Goal: Check status

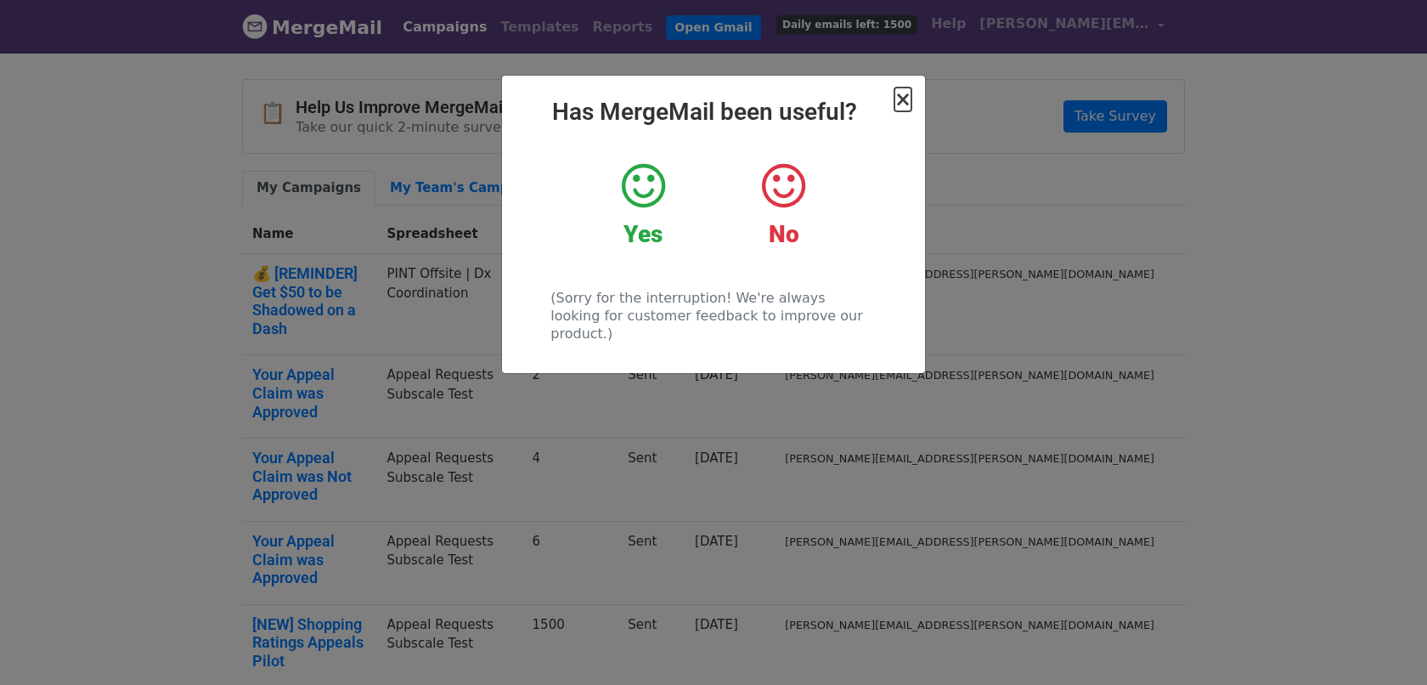
click at [907, 88] on span "×" at bounding box center [903, 100] width 17 height 24
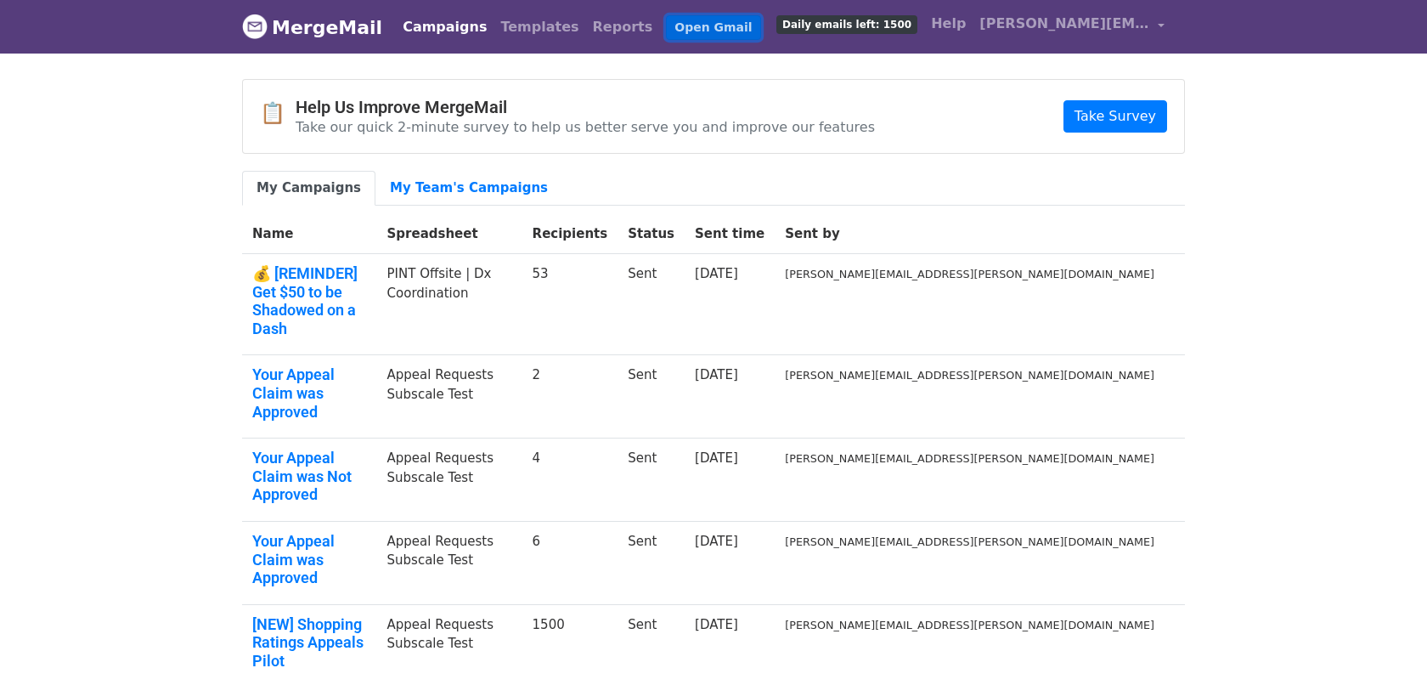
click at [670, 25] on link "Open Gmail" at bounding box center [713, 27] width 94 height 25
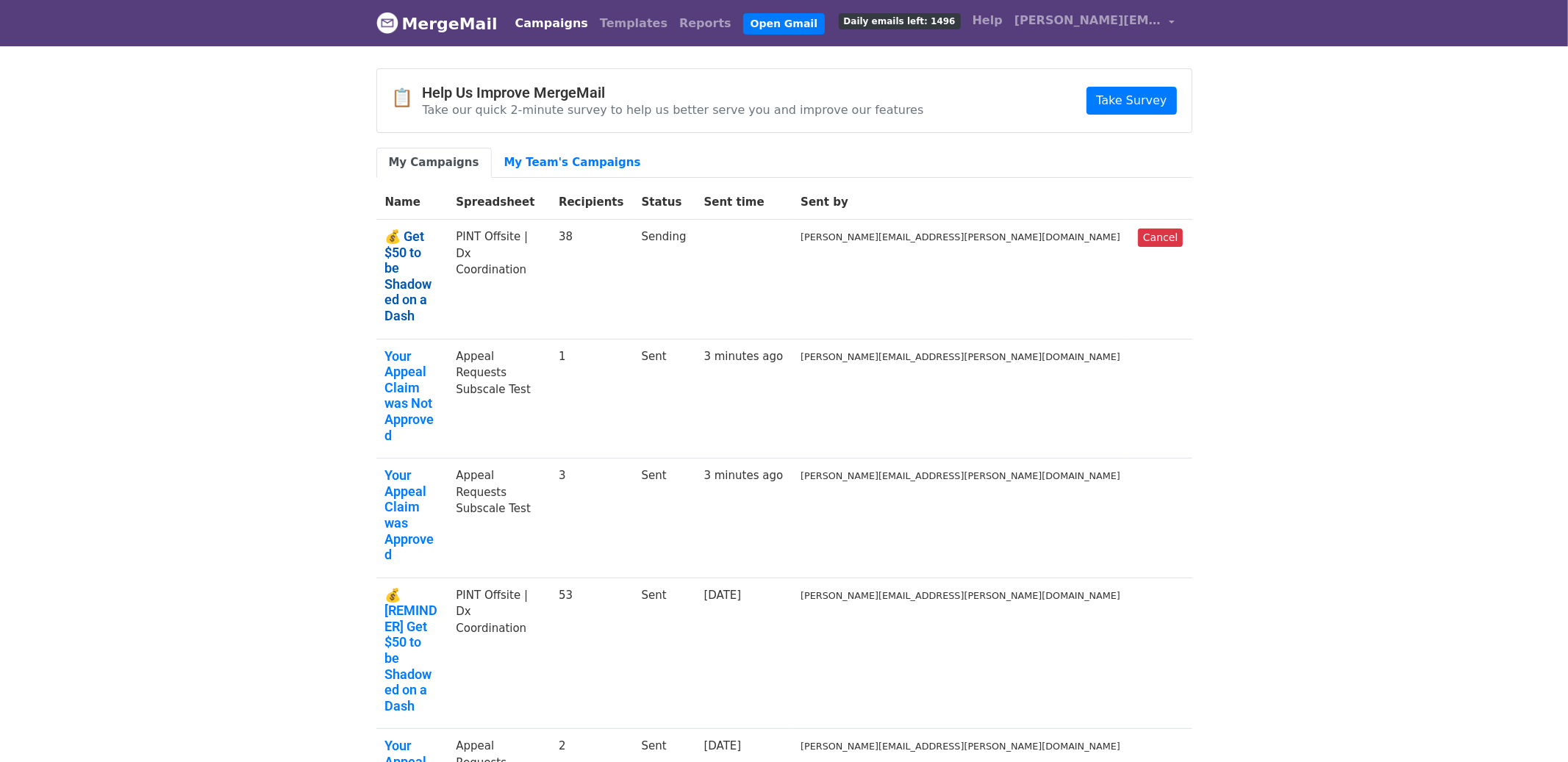
click at [439, 235] on link "💰 Get $50 to be Shadowed on a Dash" at bounding box center [412, 276] width 54 height 95
click at [439, 234] on link "💰 Get $50 to be Shadowed on a Dash" at bounding box center [412, 276] width 54 height 95
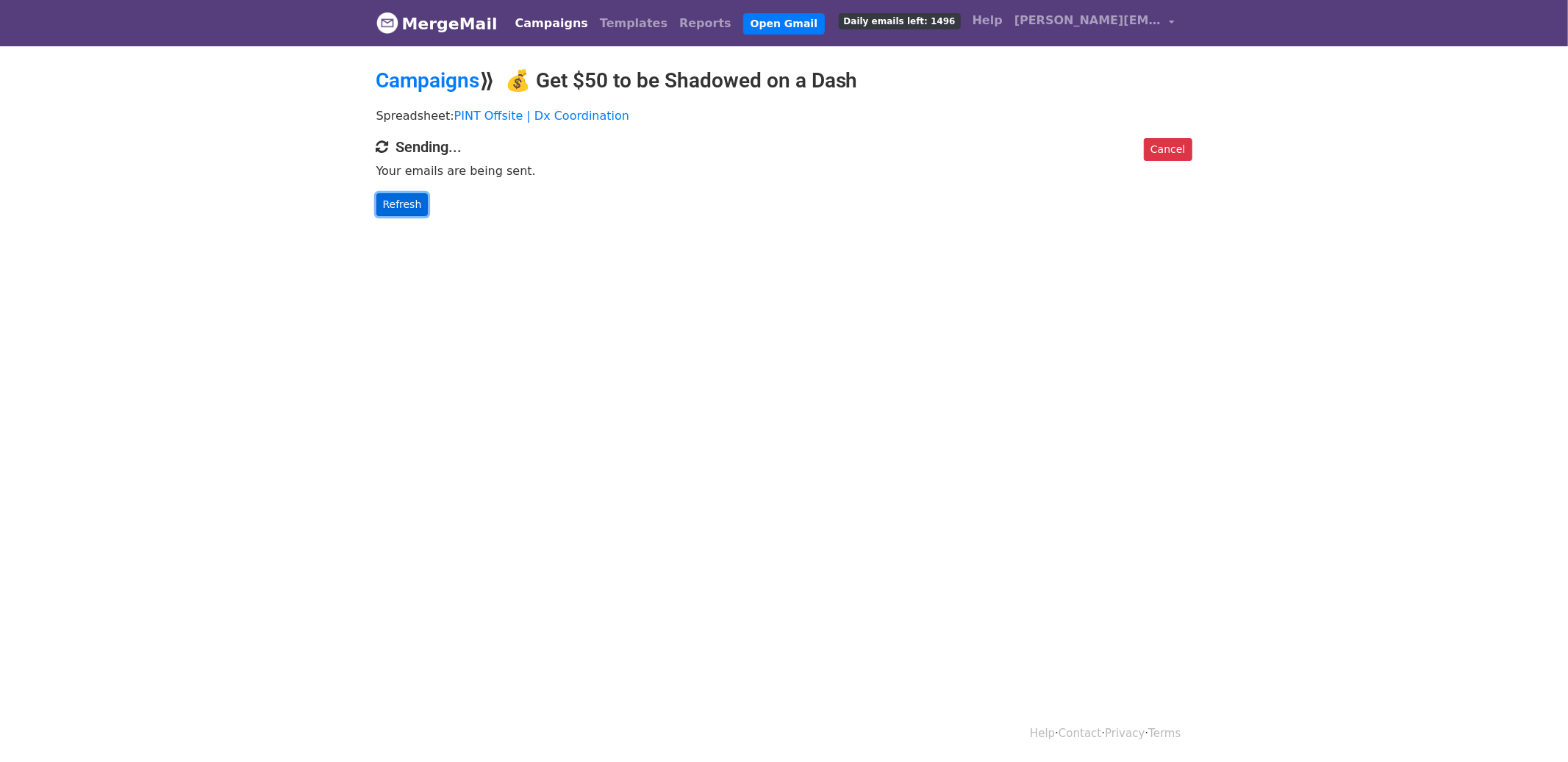
click at [412, 204] on link "Refresh" at bounding box center [402, 204] width 52 height 22
click at [405, 205] on link "Refresh" at bounding box center [402, 204] width 52 height 22
click at [414, 203] on link "Refresh" at bounding box center [402, 204] width 52 height 22
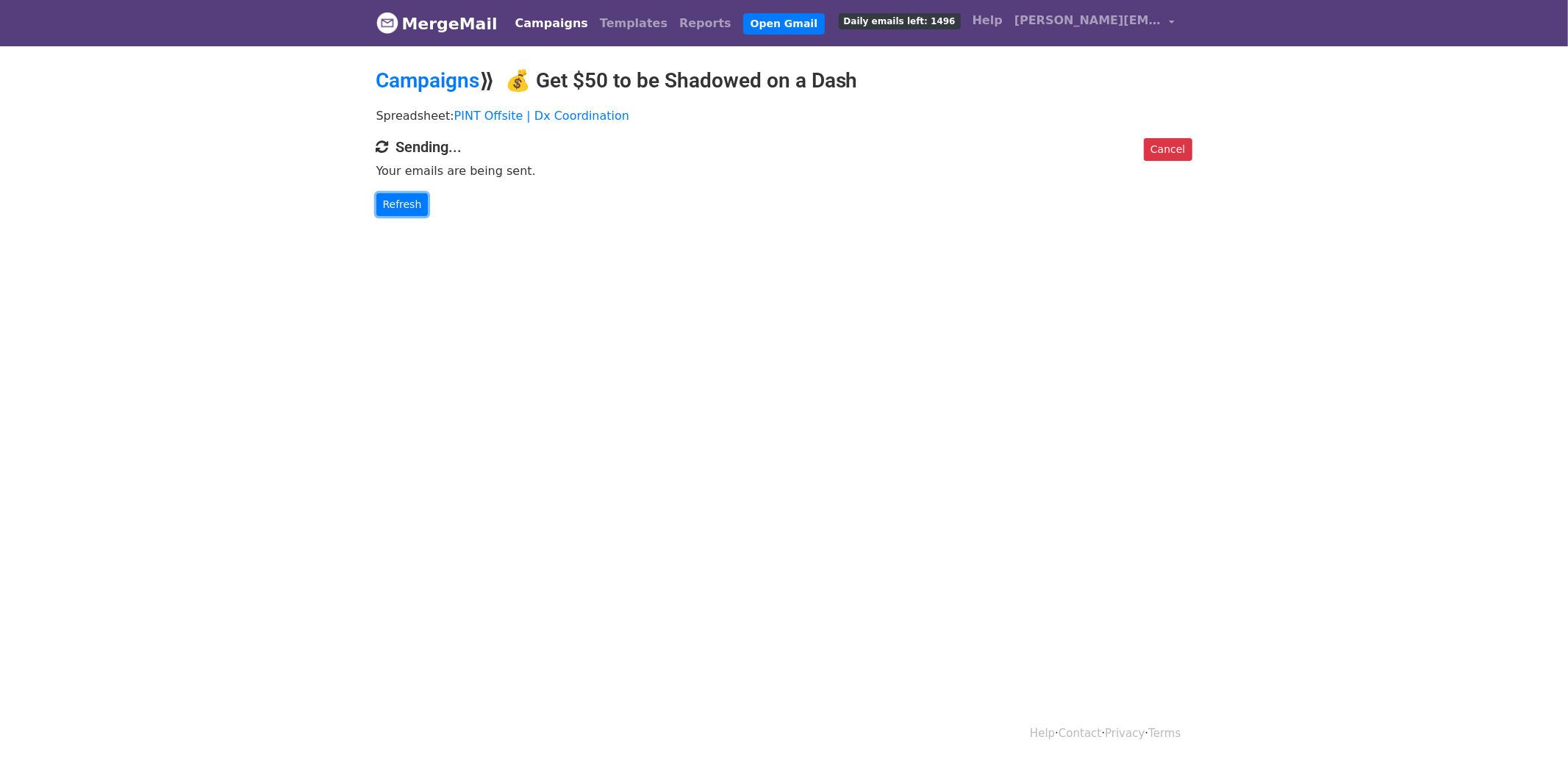
click at [414, 203] on link "Refresh" at bounding box center [402, 204] width 52 height 22
